Goal: Find specific page/section: Find specific page/section

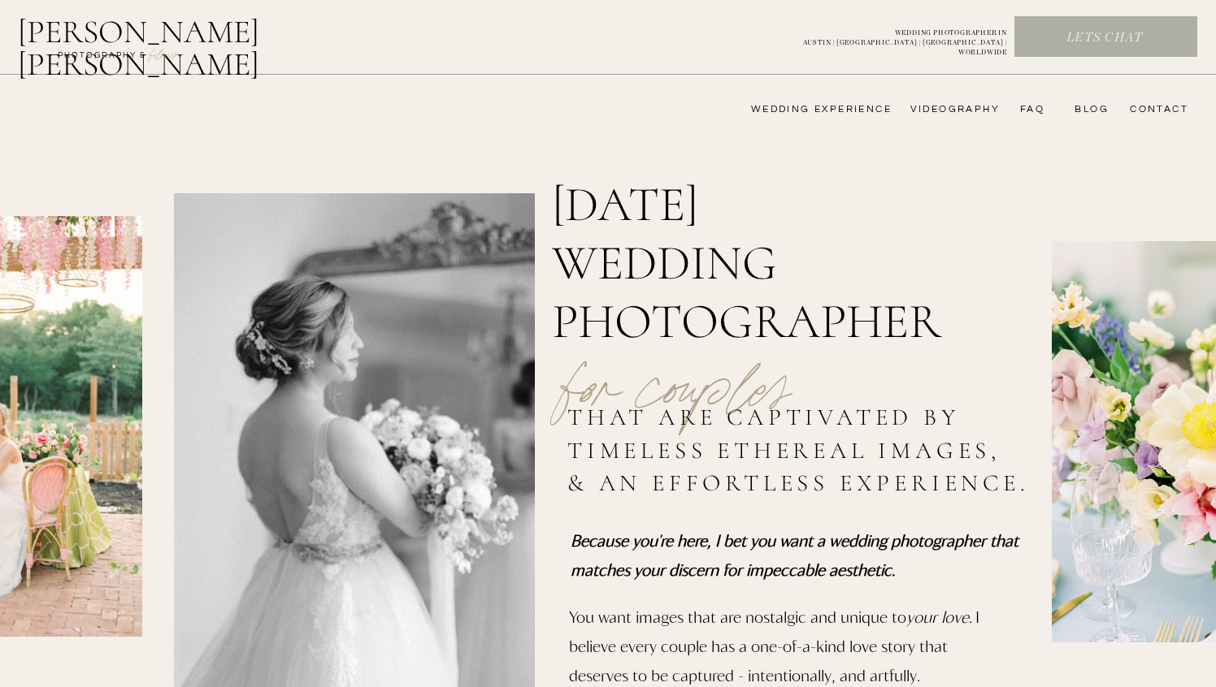
click at [866, 108] on nav "wedding experience" at bounding box center [809, 109] width 163 height 13
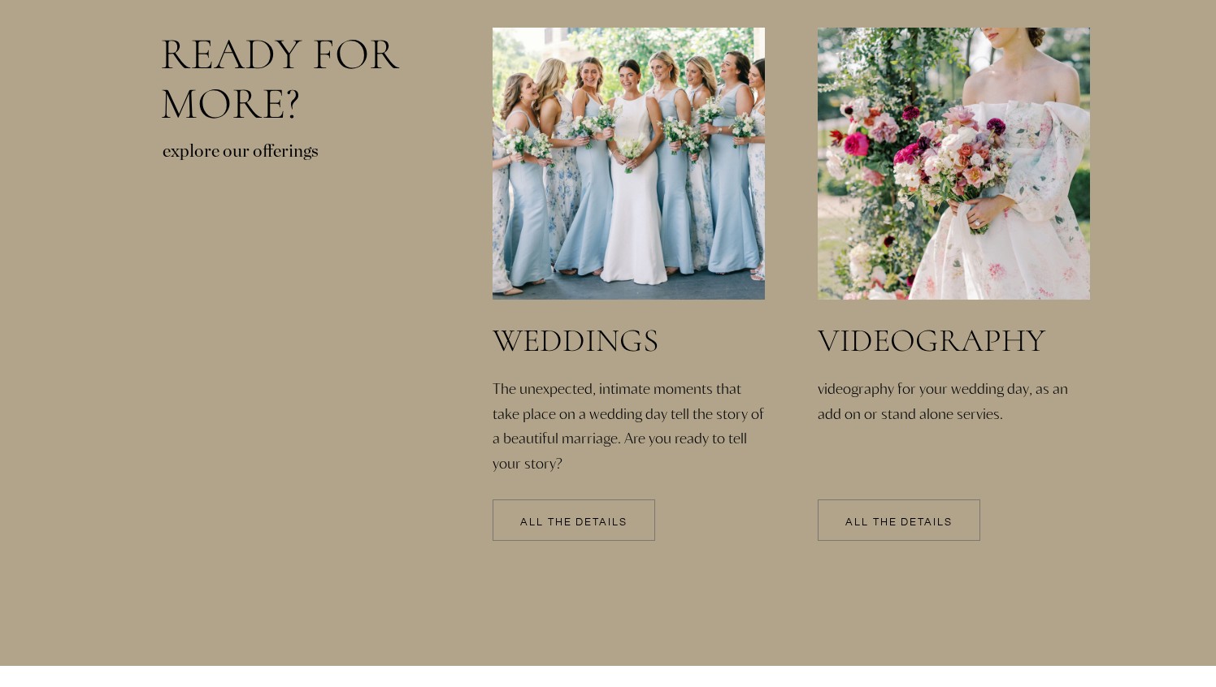
scroll to position [3430, 0]
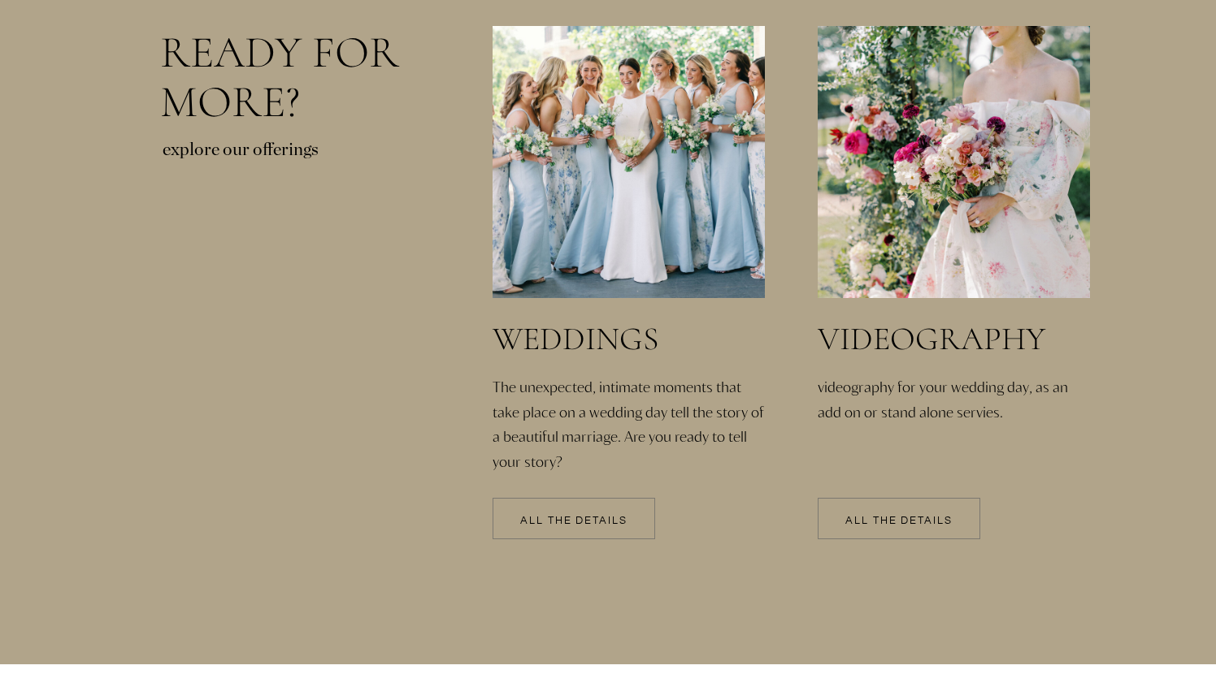
click at [520, 511] on div at bounding box center [573, 518] width 163 height 41
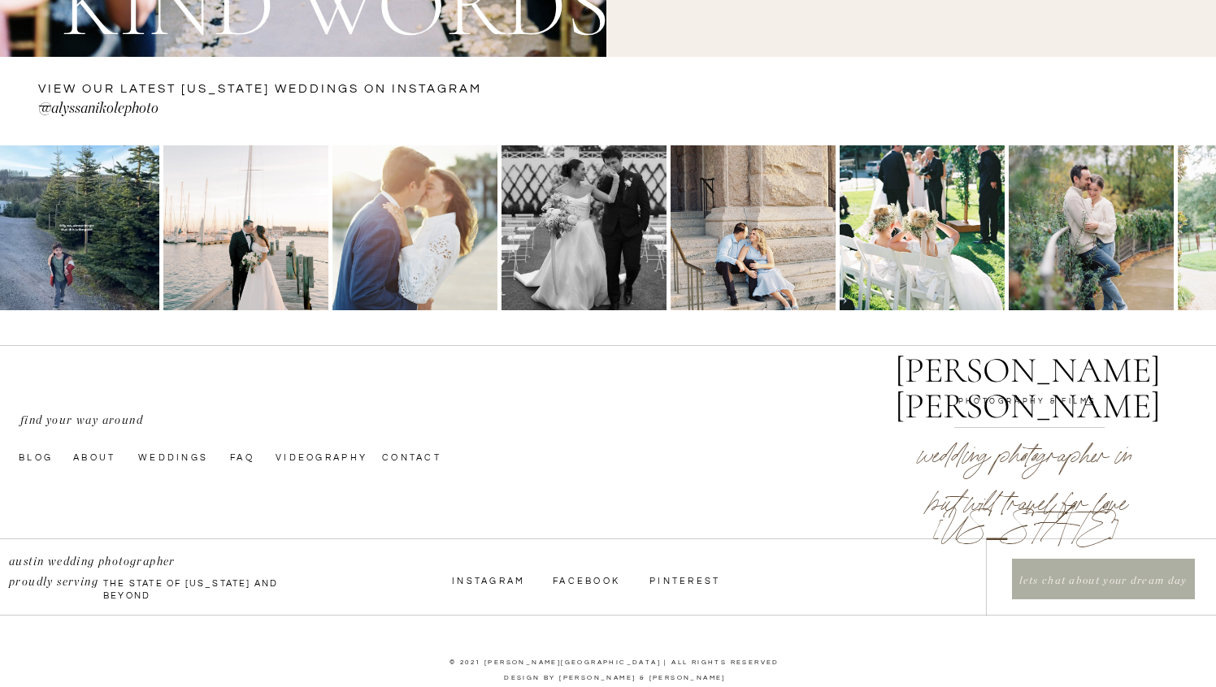
scroll to position [6040, 0]
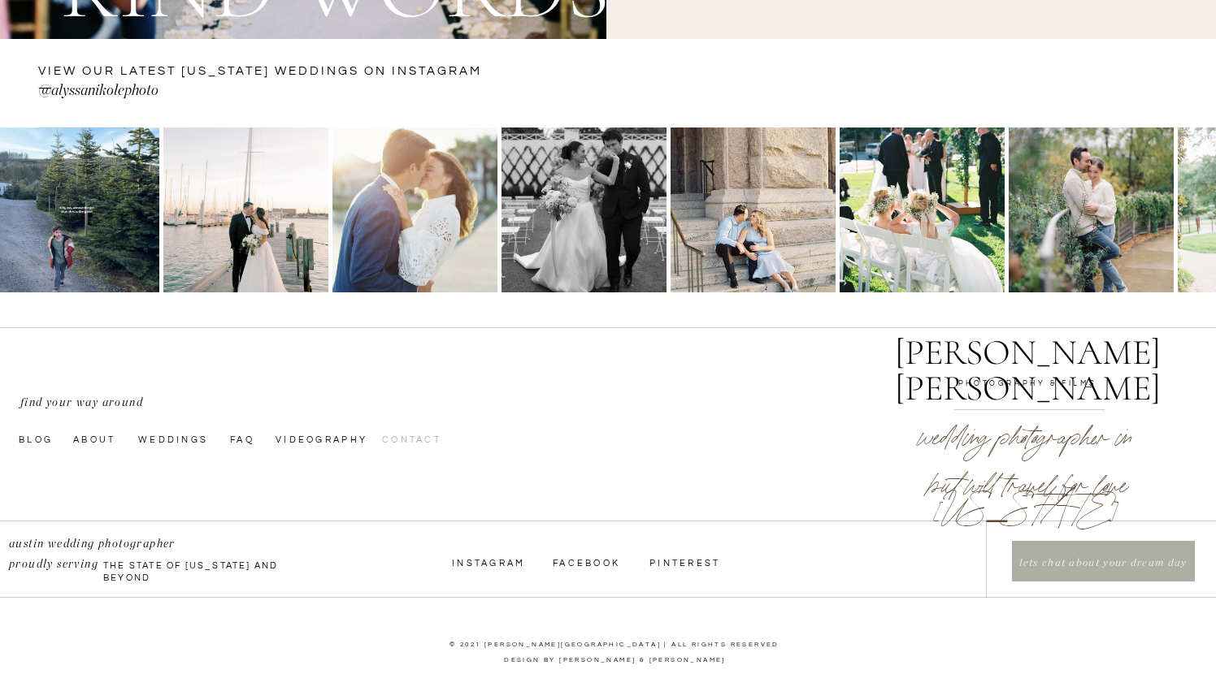
click at [400, 440] on nav "Contact" at bounding box center [423, 438] width 82 height 13
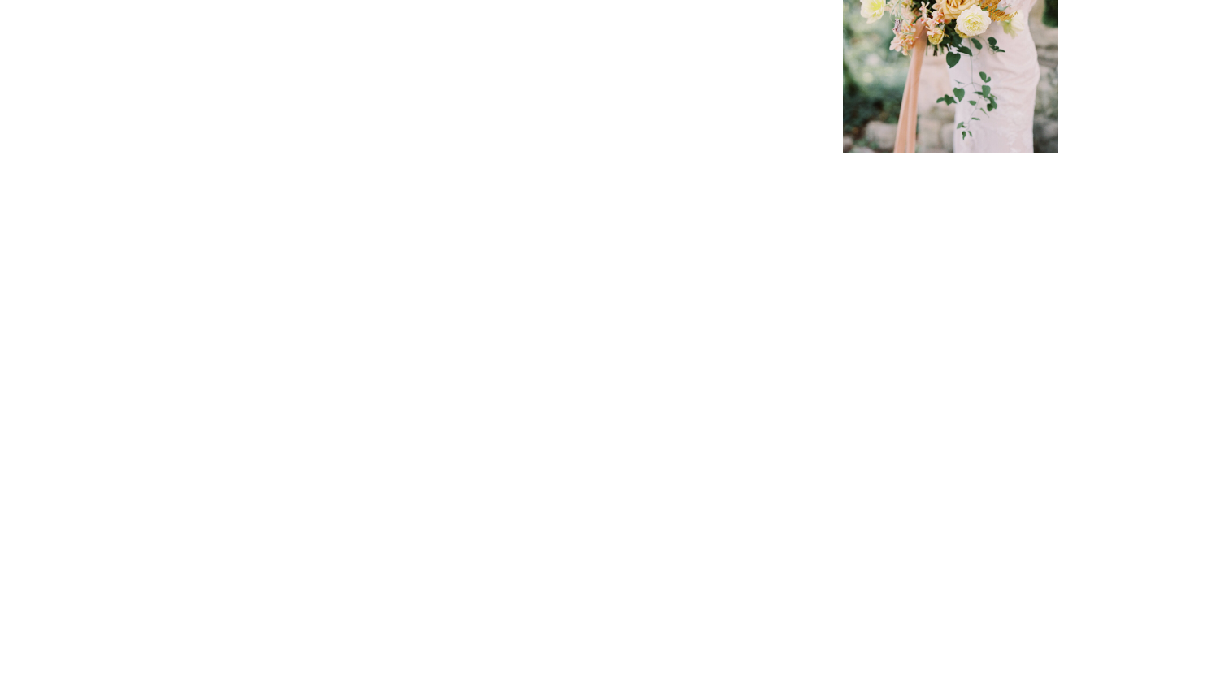
scroll to position [540, 0]
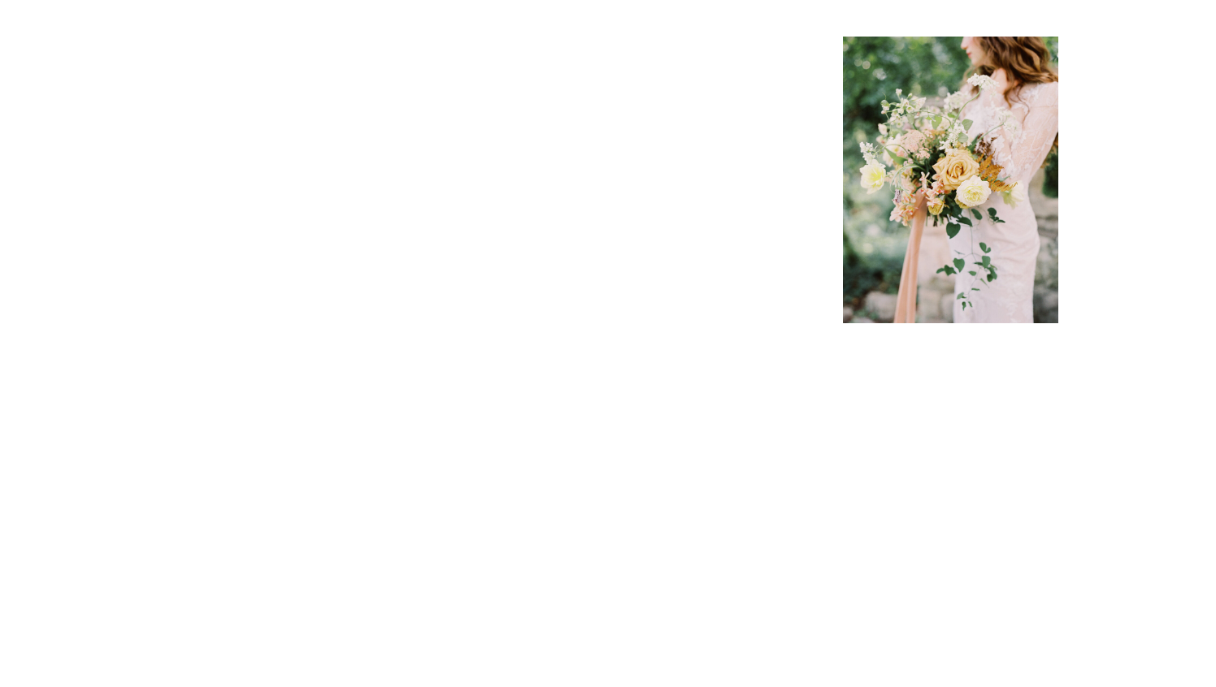
scroll to position [351, 0]
